Goal: Transaction & Acquisition: Book appointment/travel/reservation

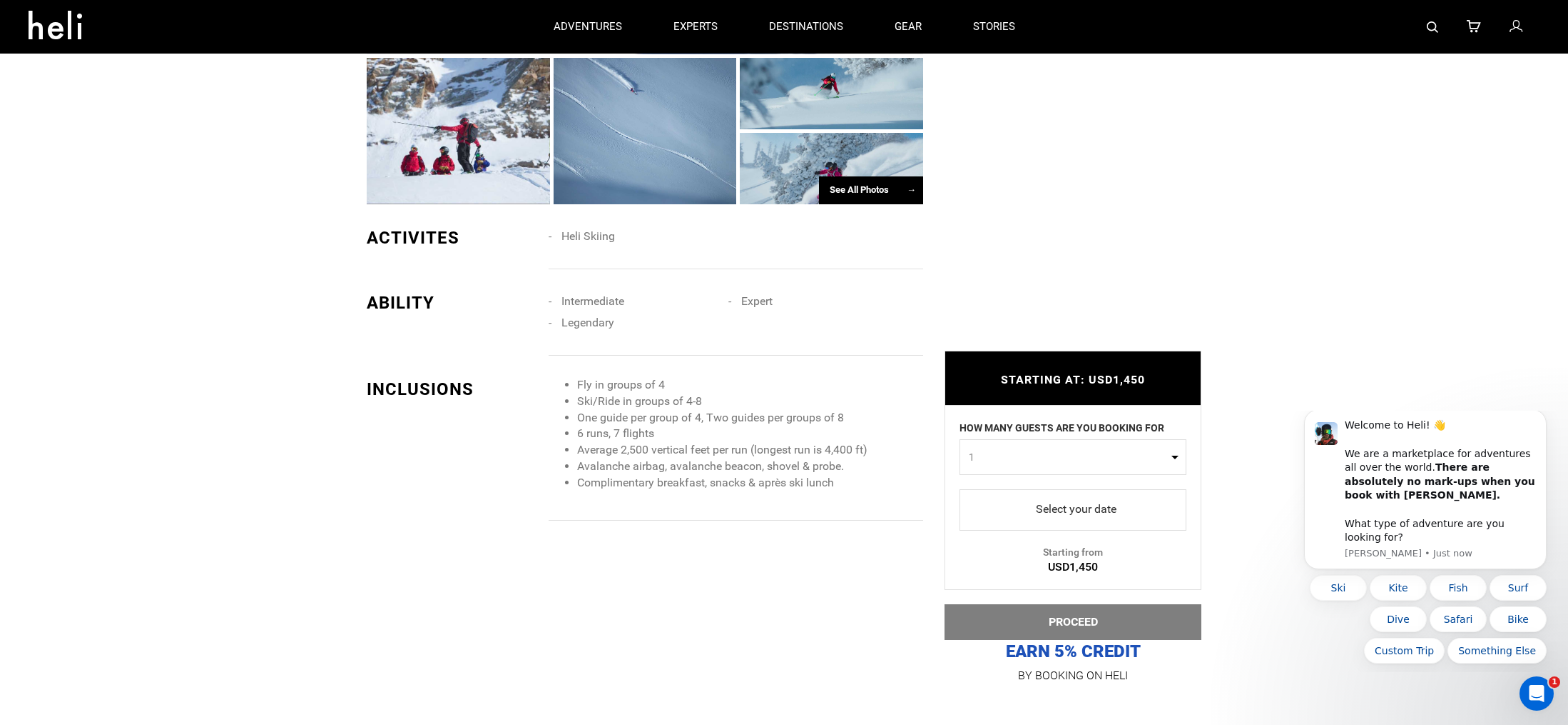
scroll to position [1374, 0]
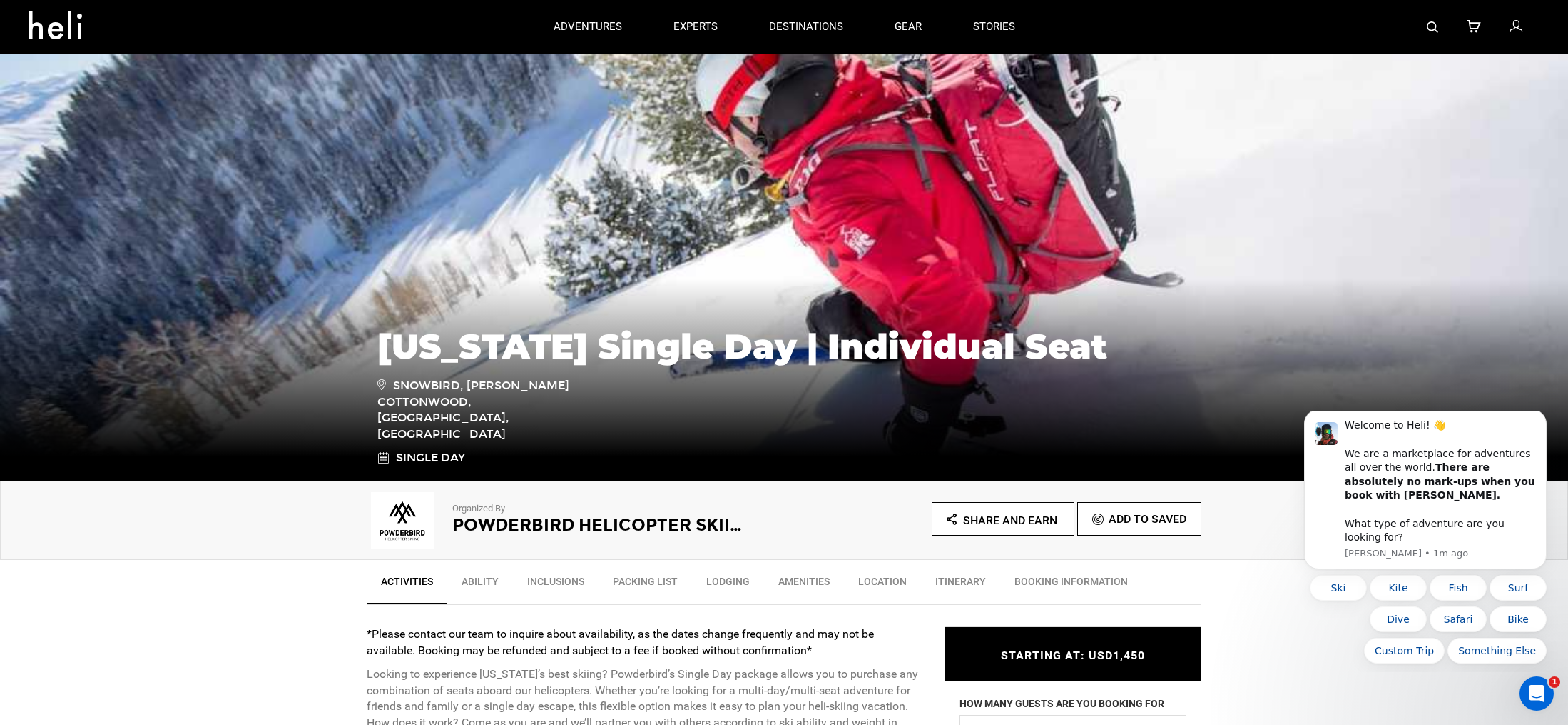
click at [221, 34] on div at bounding box center [279, 27] width 500 height 51
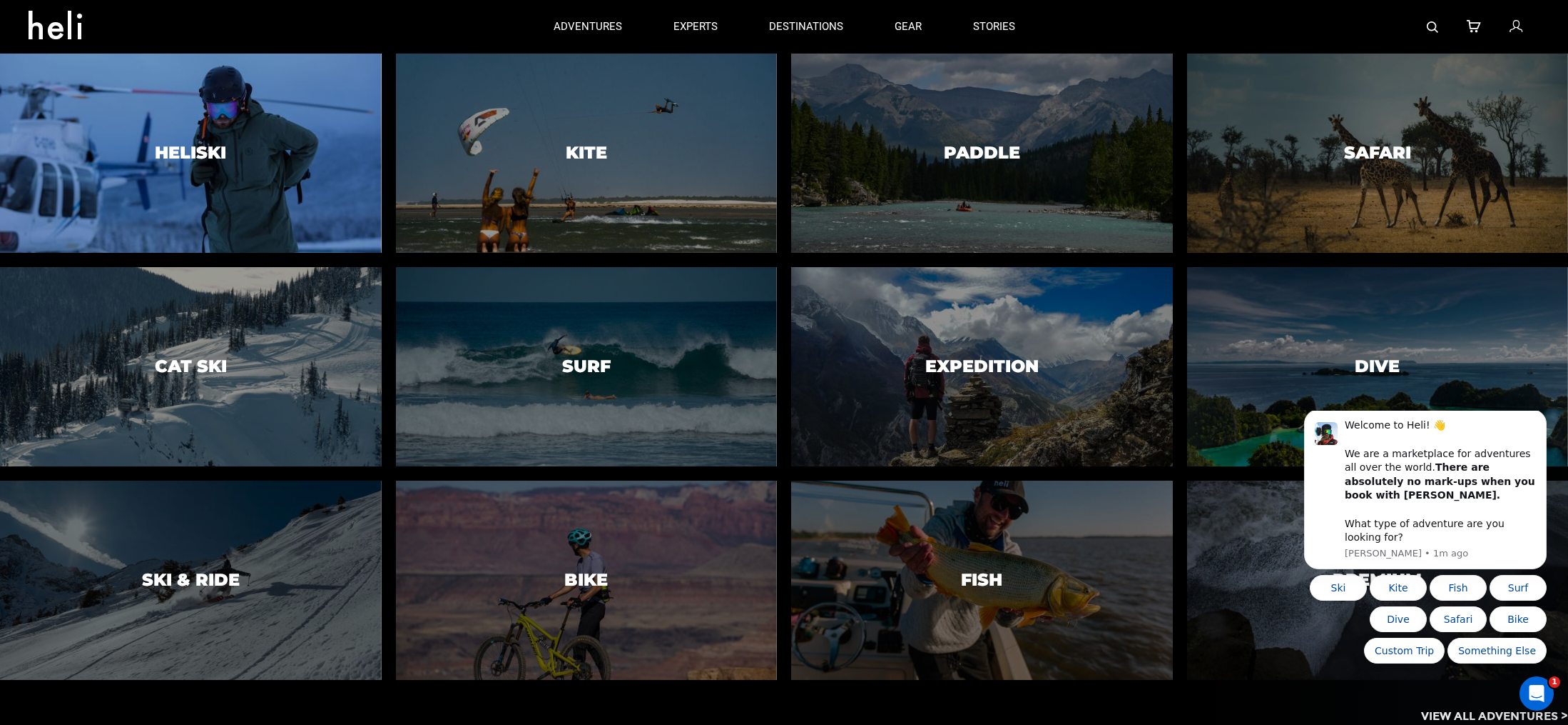
click at [205, 100] on div at bounding box center [190, 152] width 389 height 204
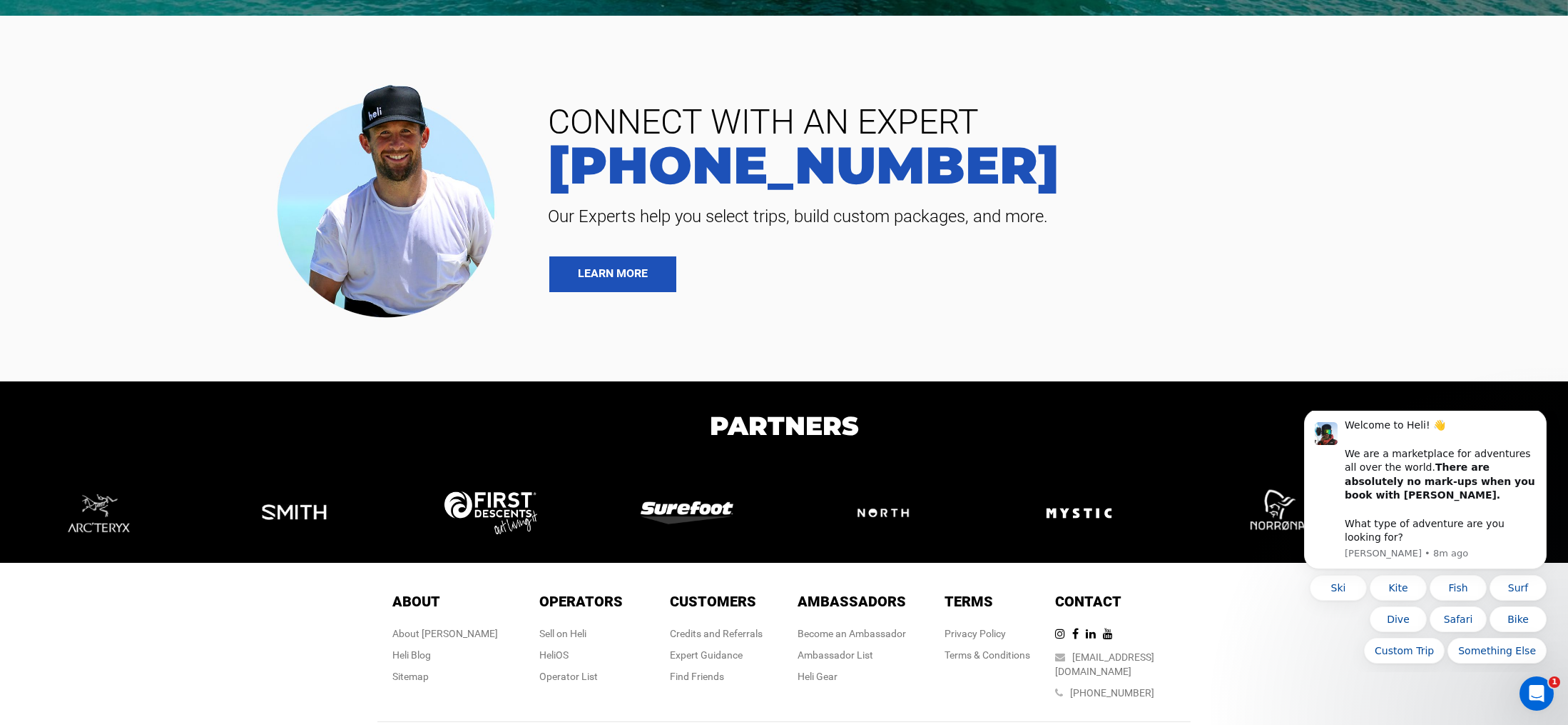
scroll to position [7068, 0]
